Goal: Task Accomplishment & Management: Complete application form

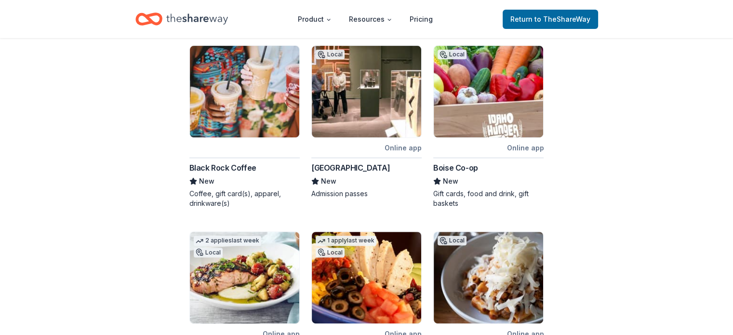
scroll to position [241, 0]
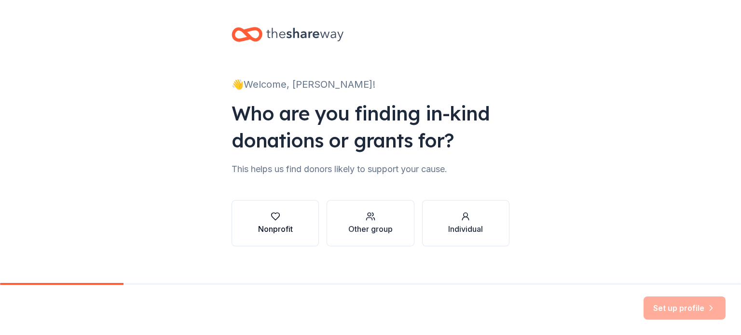
click at [277, 208] on button "Nonprofit" at bounding box center [274, 223] width 87 height 46
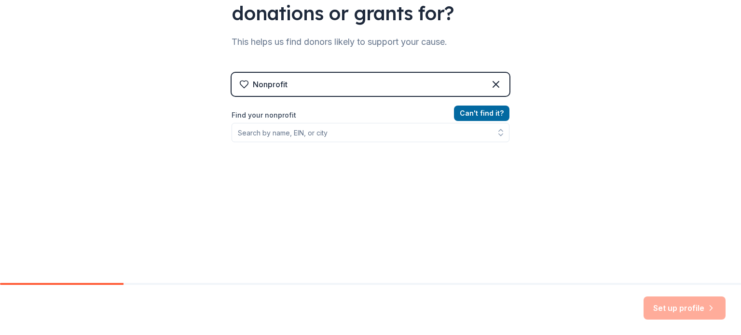
scroll to position [129, 0]
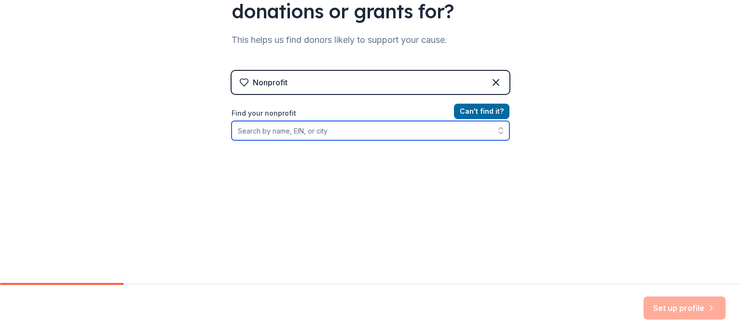
click at [253, 132] on input "Find your nonprofit" at bounding box center [370, 130] width 278 height 19
type input "99-"
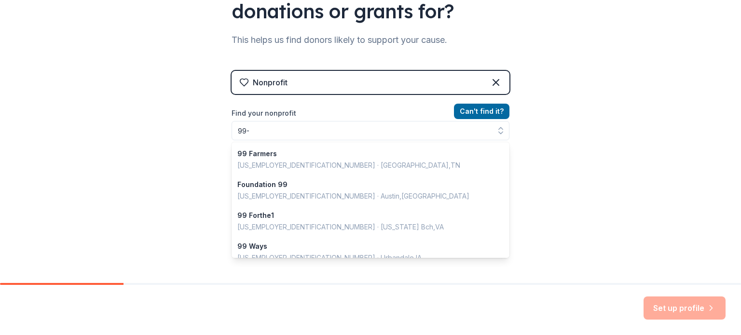
scroll to position [114, 0]
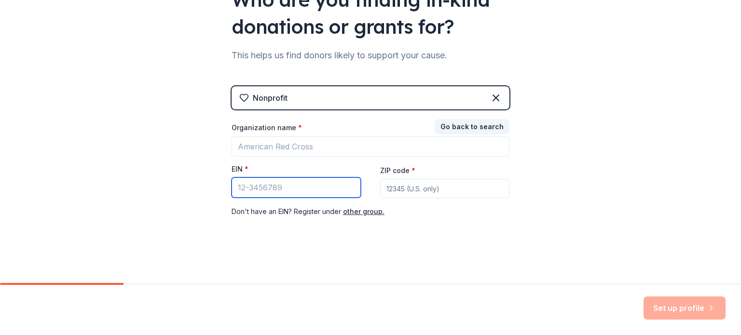
click at [256, 188] on input "EIN *" at bounding box center [295, 187] width 129 height 20
type input "[US_EMPLOYER_IDENTIFICATION_NUMBER]"
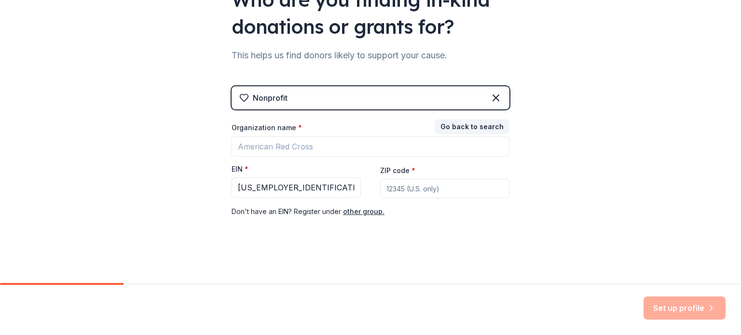
click at [405, 183] on input "ZIP code *" at bounding box center [444, 188] width 129 height 19
type input "83616"
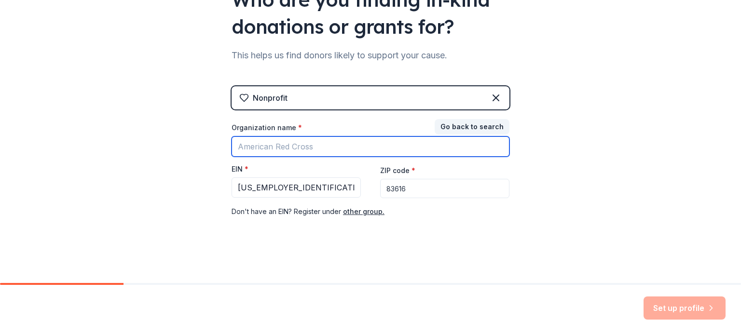
click at [339, 143] on input "Organization name *" at bounding box center [370, 146] width 278 height 20
type input "FCA Force 14U"
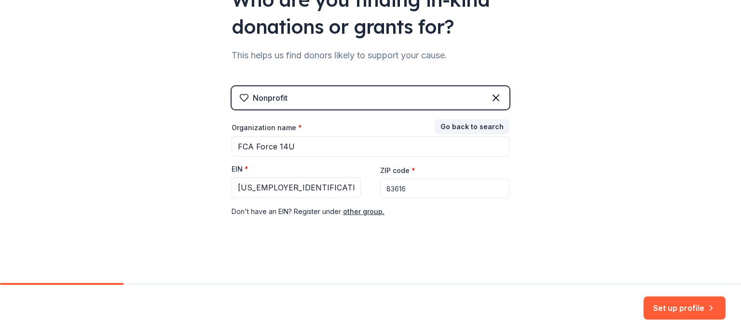
click at [672, 306] on button "Set up profile" at bounding box center [684, 308] width 82 height 23
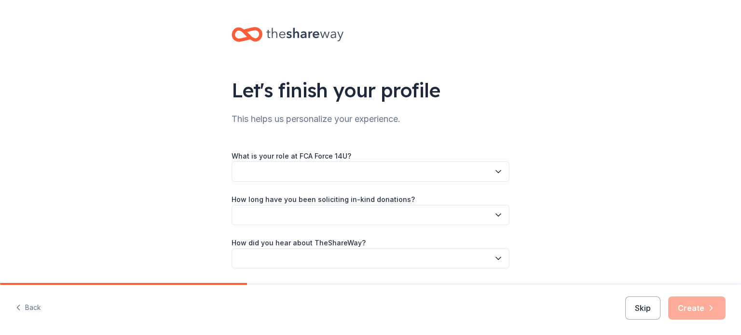
click at [315, 178] on button "button" at bounding box center [370, 172] width 278 height 20
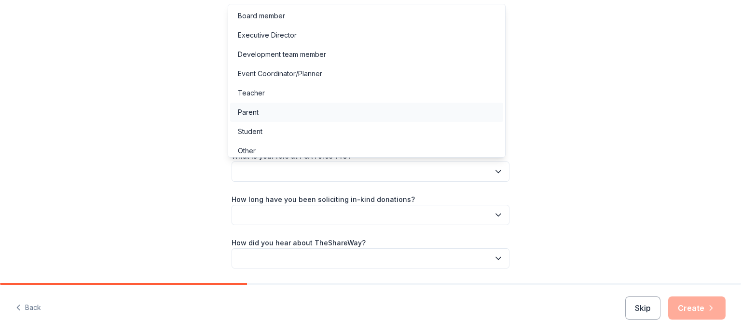
click at [258, 115] on div "Parent" at bounding box center [366, 112] width 273 height 19
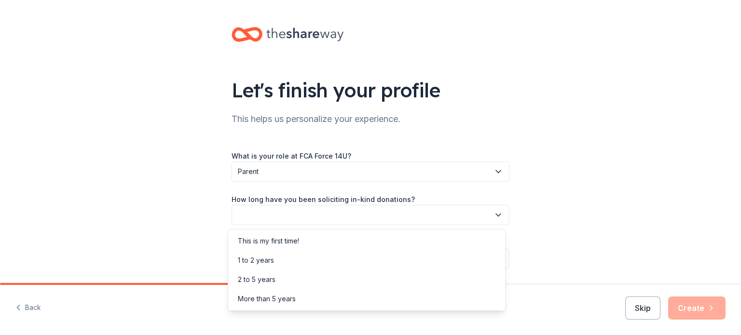
click at [347, 216] on button "button" at bounding box center [370, 215] width 278 height 20
click at [276, 241] on div "This is my first time!" at bounding box center [268, 241] width 61 height 12
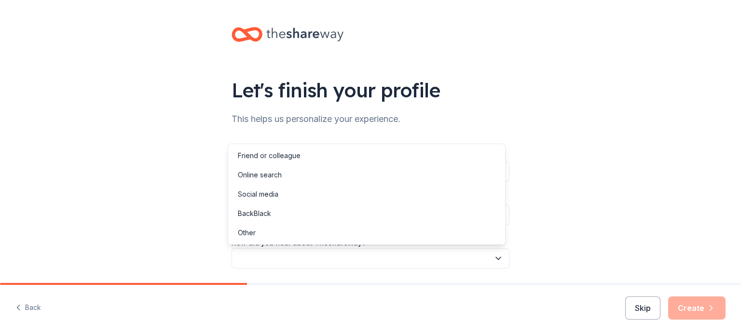
click at [279, 258] on button "button" at bounding box center [370, 258] width 278 height 20
click at [276, 175] on div "Online search" at bounding box center [260, 175] width 44 height 12
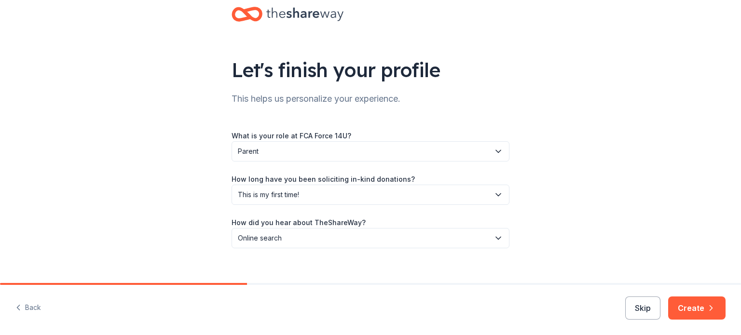
scroll to position [31, 0]
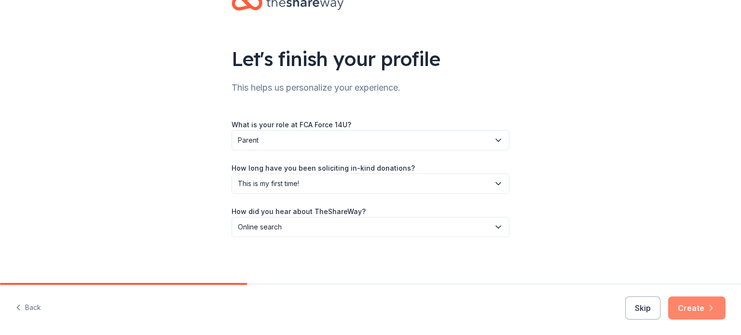
click at [687, 303] on button "Create" at bounding box center [696, 308] width 57 height 23
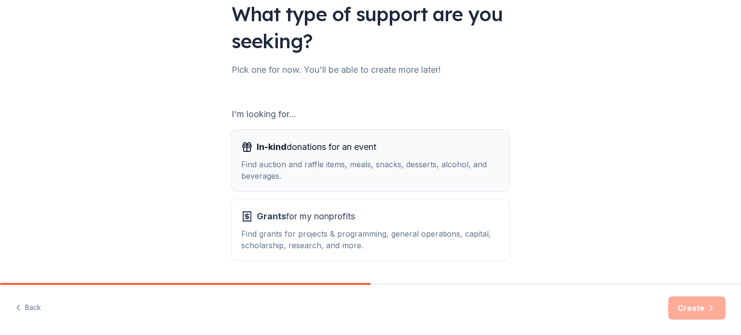
scroll to position [96, 0]
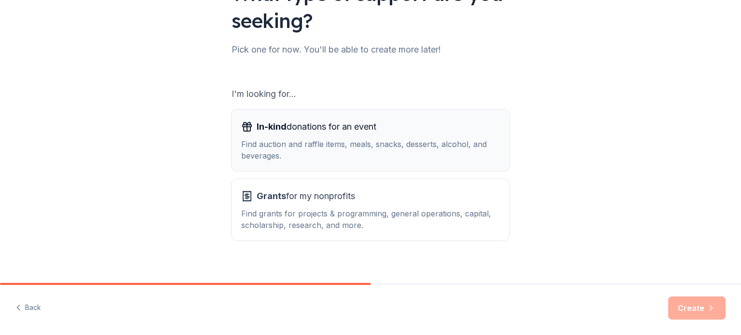
click at [280, 129] on span "In-kind" at bounding box center [272, 127] width 30 height 10
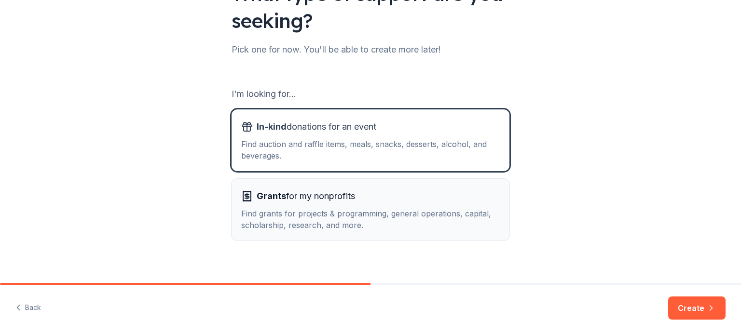
click at [288, 196] on span "Grants for my nonprofits" at bounding box center [306, 196] width 98 height 15
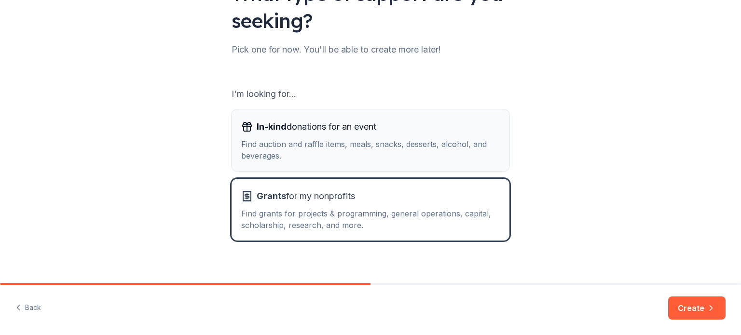
click at [297, 143] on div "Find auction and raffle items, meals, snacks, desserts, alcohol, and beverages." at bounding box center [370, 149] width 258 height 23
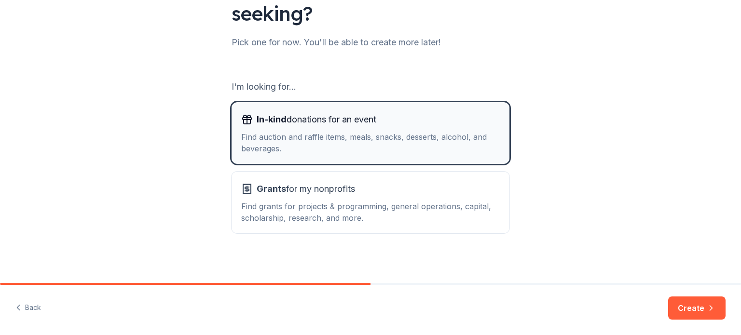
scroll to position [106, 0]
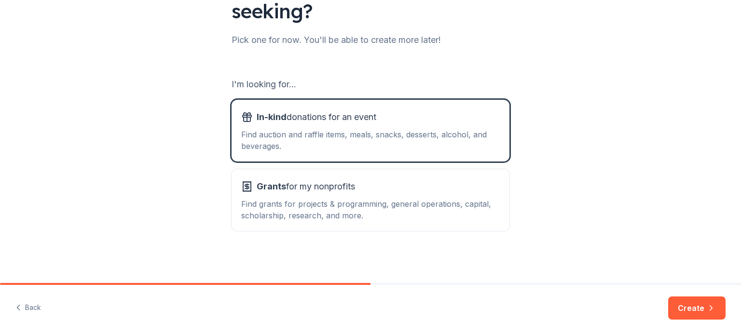
click at [699, 307] on button "Create" at bounding box center [696, 308] width 57 height 23
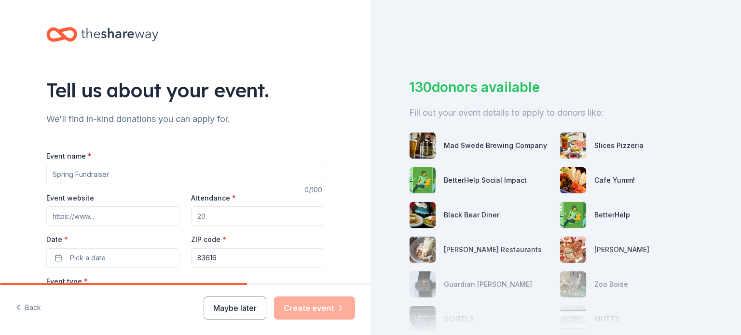
click at [68, 172] on input "Event name *" at bounding box center [185, 174] width 278 height 19
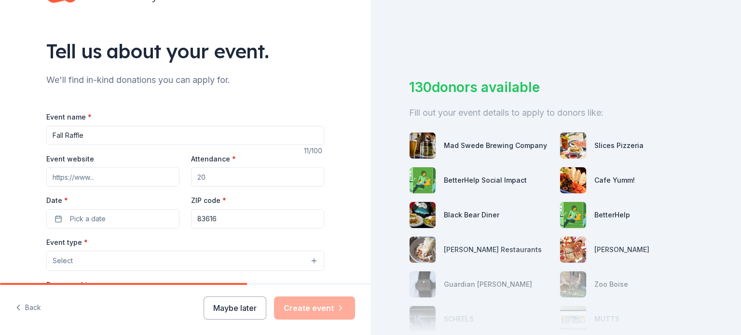
scroll to position [96, 0]
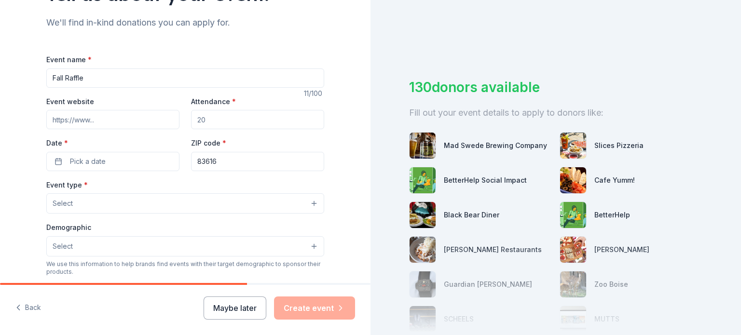
type input "Fall Raffle"
click at [230, 119] on input "Attendance *" at bounding box center [257, 119] width 133 height 19
click at [88, 163] on span "Pick a date" at bounding box center [88, 162] width 36 height 12
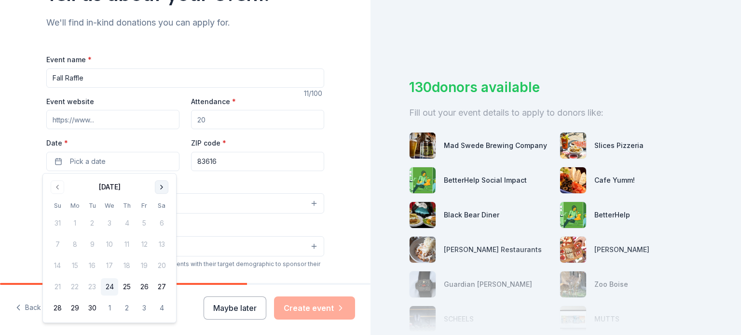
click at [165, 184] on button "Go to next month" at bounding box center [162, 187] width 14 height 14
click at [160, 308] on button "1" at bounding box center [161, 307] width 17 height 17
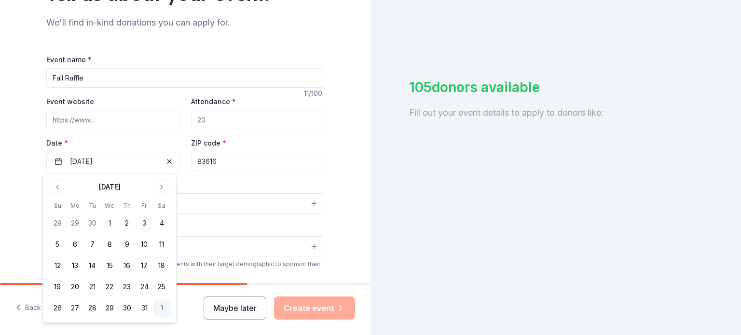
click at [228, 186] on div "Event type * Select" at bounding box center [185, 196] width 278 height 35
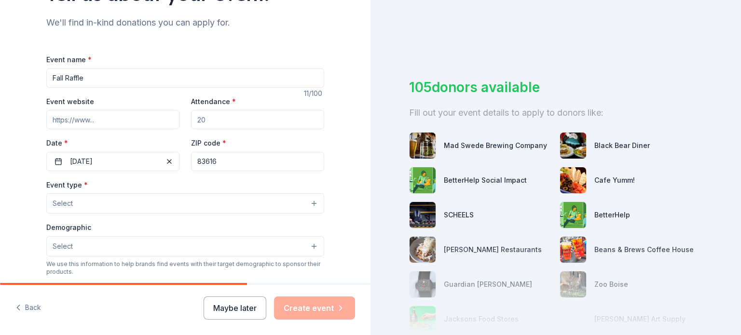
click at [83, 199] on button "Select" at bounding box center [185, 203] width 278 height 20
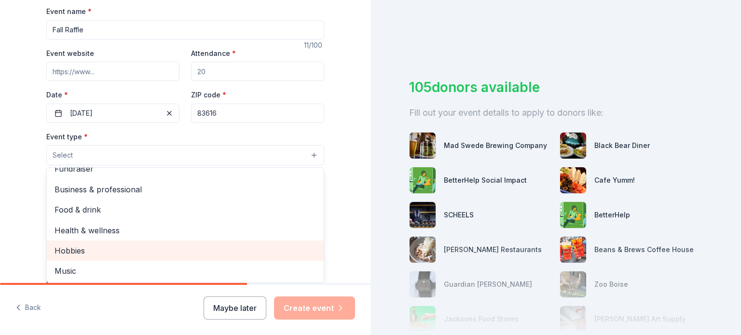
scroll to position [0, 0]
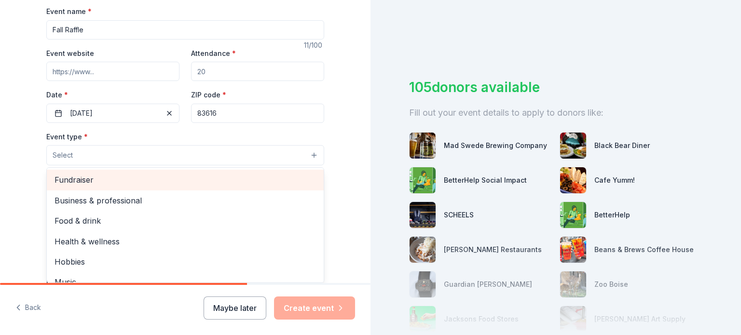
click at [83, 182] on span "Fundraiser" at bounding box center [184, 180] width 261 height 13
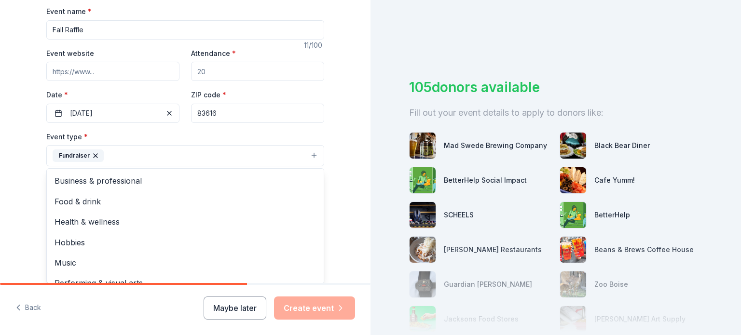
click at [24, 179] on div "Tell us about your event. We'll find in-kind donations you can apply for. Event…" at bounding box center [185, 176] width 370 height 643
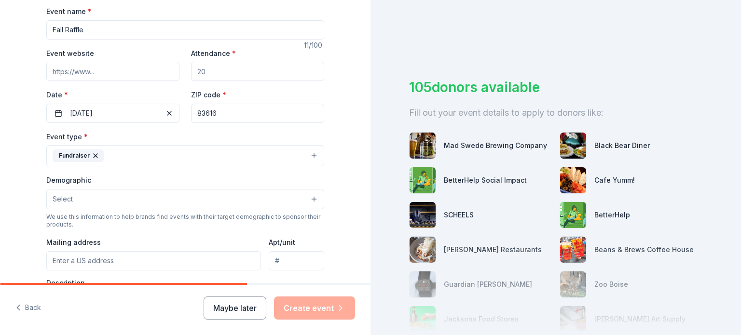
click at [79, 202] on button "Select" at bounding box center [185, 199] width 278 height 20
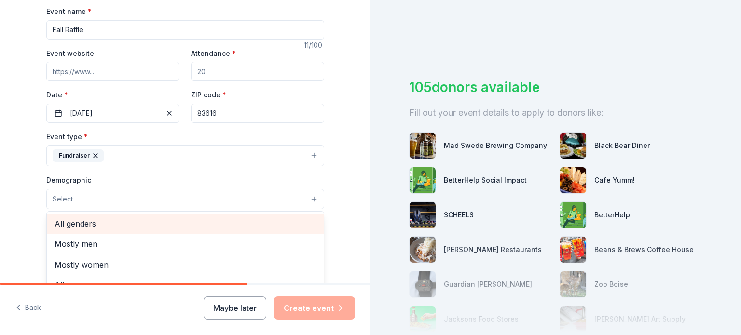
click at [83, 222] on span "All genders" at bounding box center [184, 223] width 261 height 13
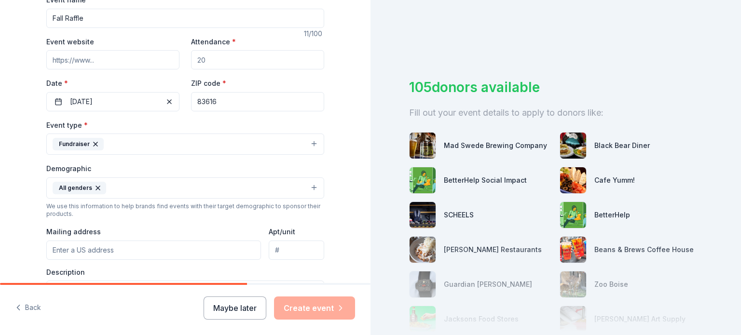
scroll to position [141, 0]
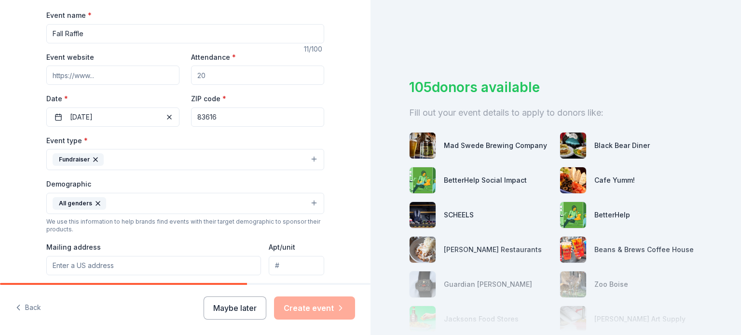
click at [215, 77] on input "Attendance *" at bounding box center [257, 75] width 133 height 19
click at [72, 71] on input "Event website" at bounding box center [112, 75] width 133 height 19
click at [203, 77] on input "Attendance *" at bounding box center [257, 75] width 133 height 19
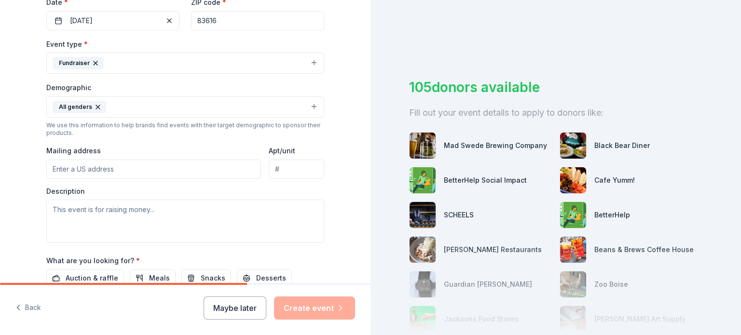
type input "100"
drag, startPoint x: 135, startPoint y: 156, endPoint x: 140, endPoint y: 166, distance: 11.4
click at [134, 156] on div "Mailing address" at bounding box center [153, 162] width 215 height 34
click at [140, 166] on input "Mailing address" at bounding box center [153, 169] width 215 height 19
click at [99, 161] on input "Mailing address" at bounding box center [153, 169] width 215 height 19
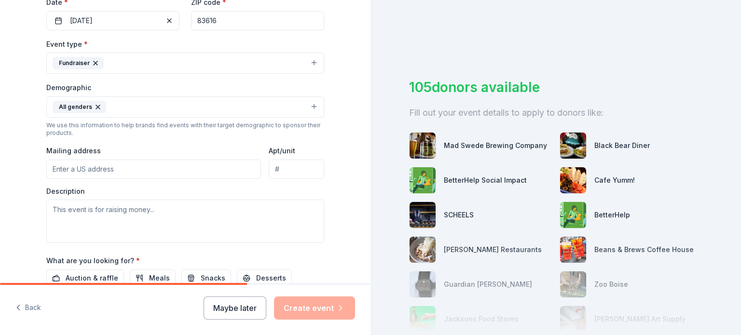
type input "6465 S Solar Way"
type input "83709"
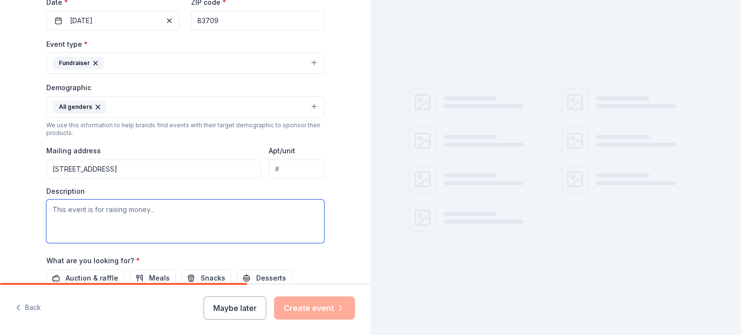
click at [86, 219] on textarea at bounding box center [185, 221] width 278 height 43
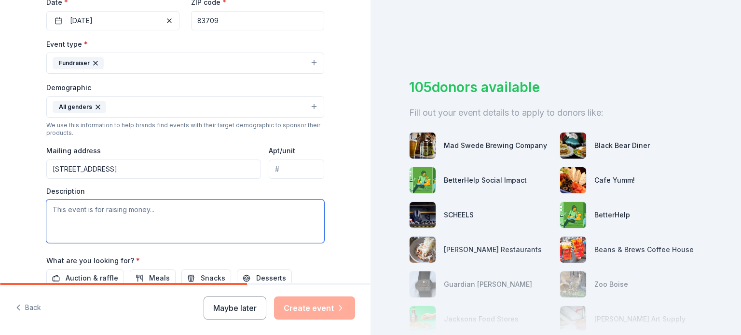
click at [54, 208] on textarea at bounding box center [185, 221] width 278 height 43
click at [52, 207] on textarea at bounding box center [185, 221] width 278 height 43
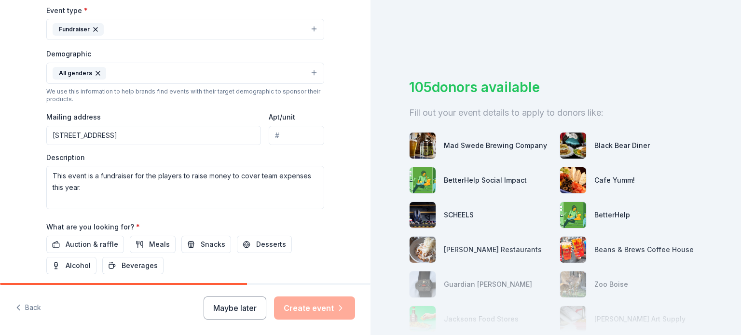
scroll to position [334, 0]
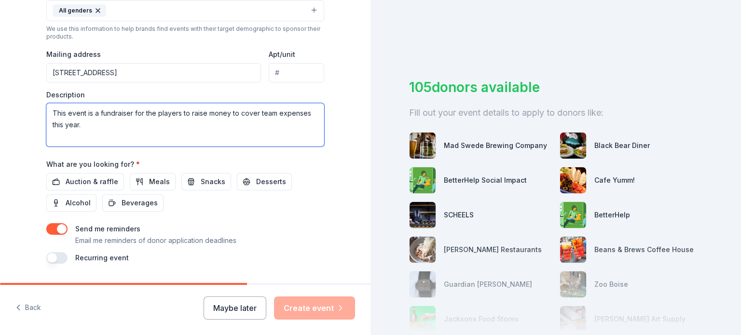
click at [88, 127] on textarea "This event is a fundraiser for the players to raise money to cover team expense…" at bounding box center [185, 124] width 278 height 43
click at [165, 124] on textarea "This event is a fundraiser for the players to raise money to cover team expense…" at bounding box center [185, 124] width 278 height 43
paste textarea "60+ regular season games between fall and spring, and 9 tournaments next summer…"
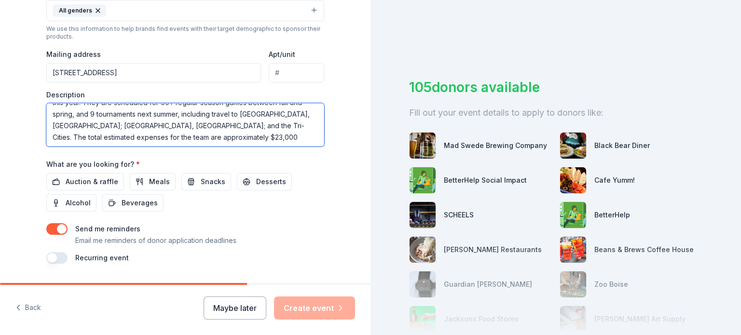
scroll to position [35, 0]
click at [204, 133] on textarea "This event is a fundraiser for the players to raise money to cover team expense…" at bounding box center [185, 124] width 278 height 43
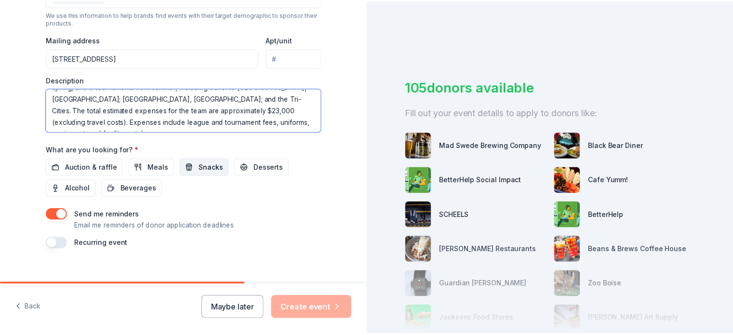
scroll to position [360, 0]
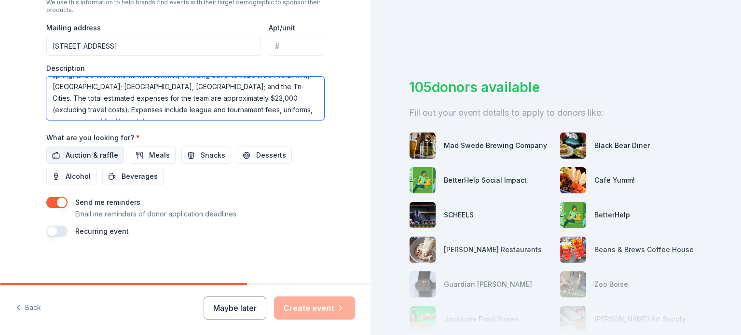
type textarea "This event is a fundraiser for the players to raise money to cover team expense…"
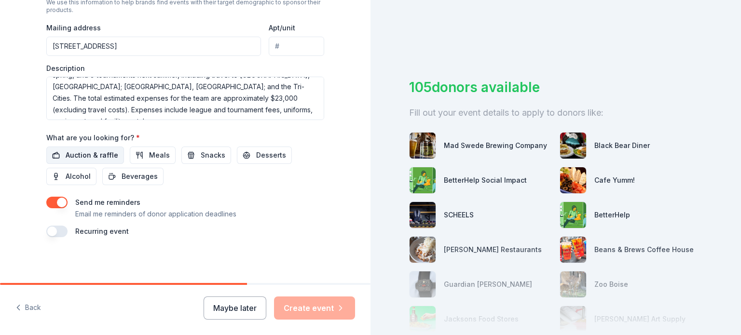
click at [98, 157] on span "Auction & raffle" at bounding box center [92, 155] width 53 height 12
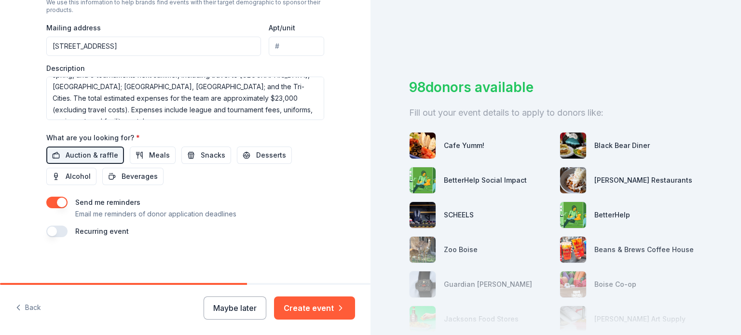
click at [53, 201] on button "button" at bounding box center [56, 203] width 21 height 12
click at [319, 310] on button "Create event" at bounding box center [314, 308] width 81 height 23
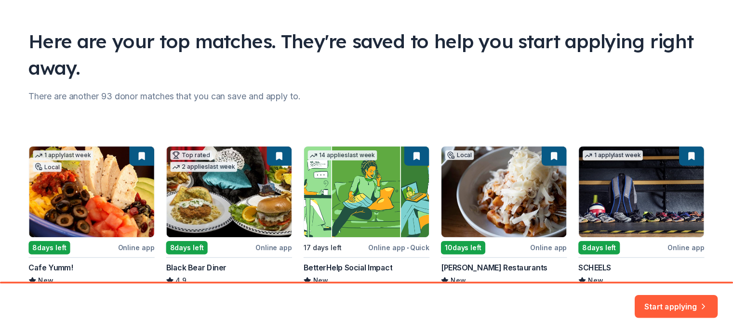
scroll to position [122, 0]
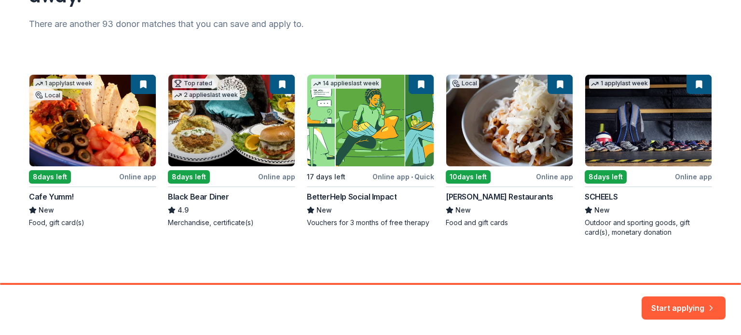
click at [100, 142] on div "1 apply last week Local 8 days left Online app Cafe Yumm! New Food, gift card(s…" at bounding box center [370, 155] width 683 height 163
drag, startPoint x: 679, startPoint y: 304, endPoint x: 671, endPoint y: 300, distance: 8.4
click at [679, 304] on button "Start applying" at bounding box center [683, 302] width 84 height 23
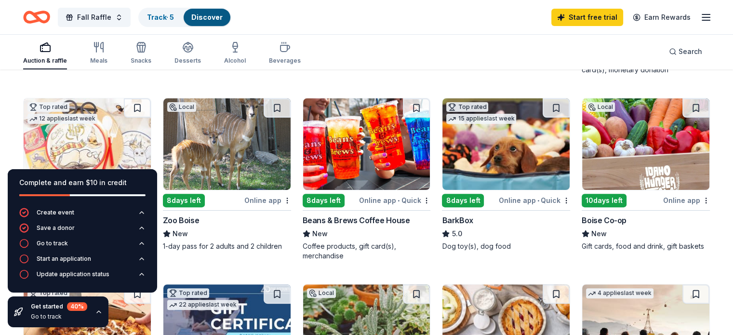
scroll to position [193, 0]
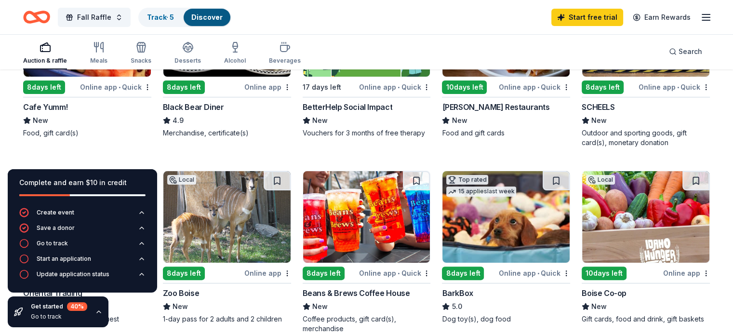
click at [652, 210] on img at bounding box center [646, 217] width 127 height 92
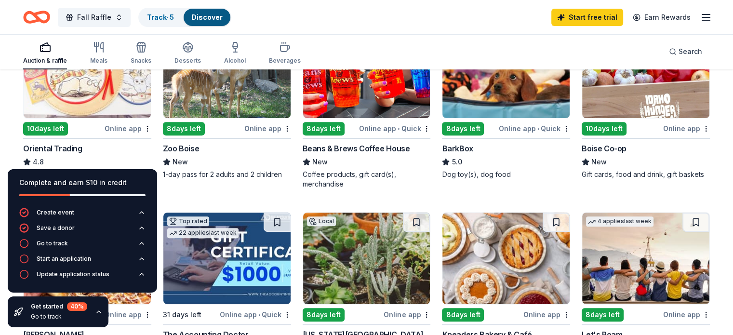
click at [60, 310] on div "Get started 40 %" at bounding box center [59, 306] width 56 height 9
click at [28, 316] on div "Get started 40 % Go to track" at bounding box center [58, 312] width 101 height 31
click at [95, 312] on icon "button" at bounding box center [99, 312] width 8 height 8
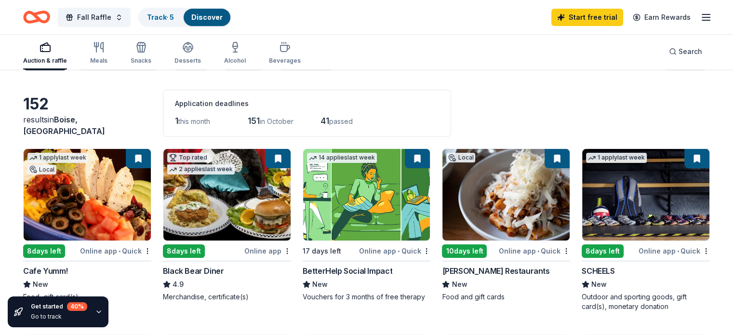
scroll to position [0, 0]
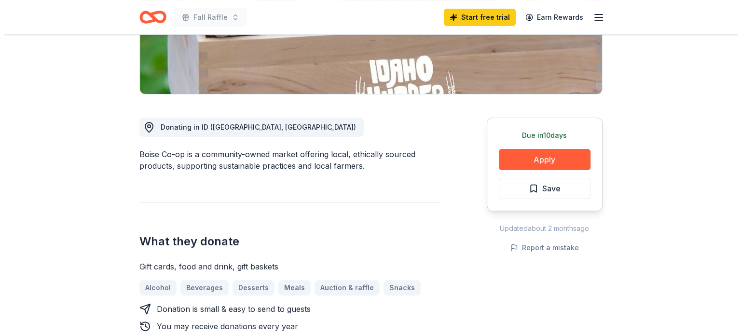
scroll to position [241, 0]
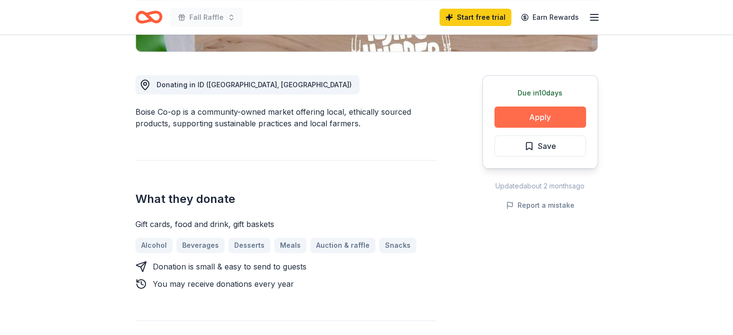
click at [539, 115] on button "Apply" at bounding box center [541, 117] width 92 height 21
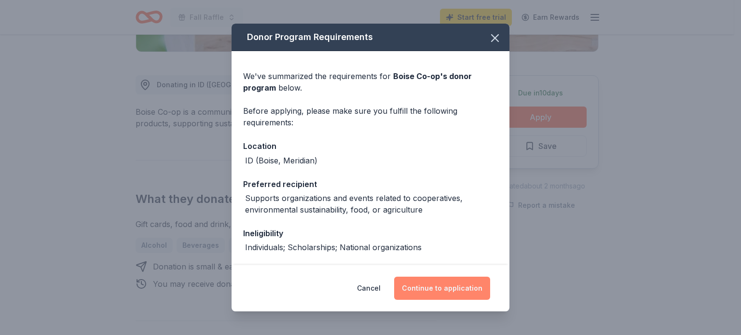
click at [461, 287] on button "Continue to application" at bounding box center [442, 288] width 96 height 23
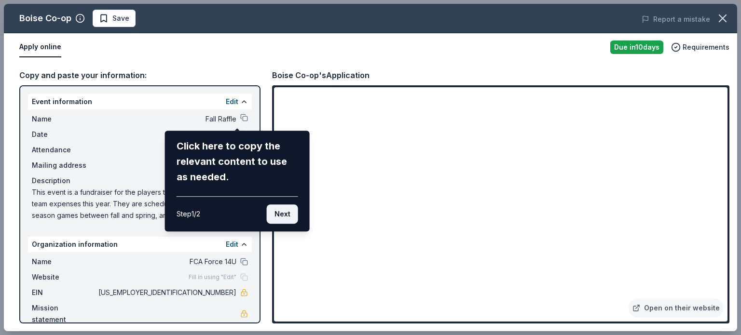
click at [281, 215] on button "Next" at bounding box center [282, 213] width 31 height 19
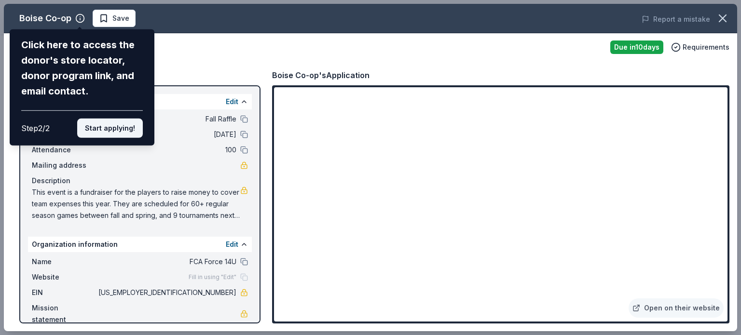
click at [114, 133] on button "Start applying!" at bounding box center [110, 128] width 66 height 19
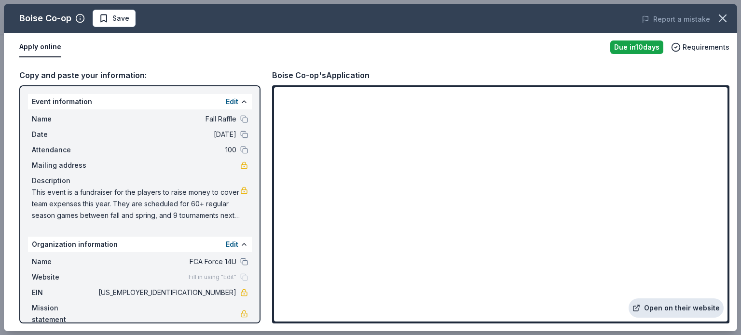
click at [684, 308] on link "Open on their website" at bounding box center [675, 307] width 95 height 19
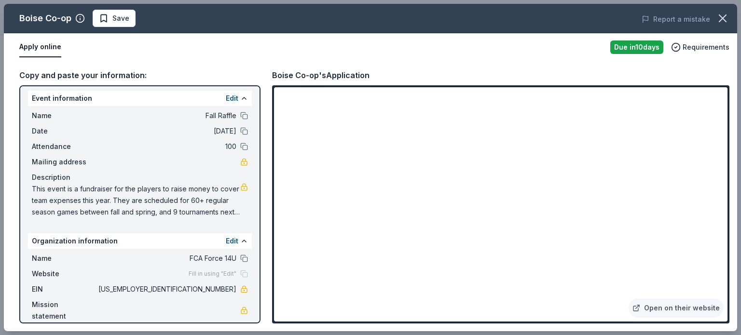
scroll to position [14, 0]
